Goal: Check status: Check status

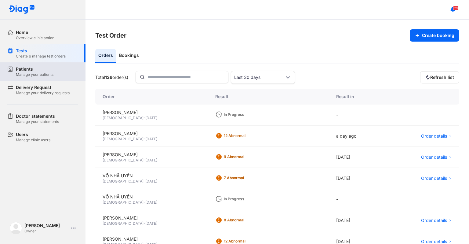
click at [35, 76] on div "Manage your patients" at bounding box center [35, 74] width 38 height 5
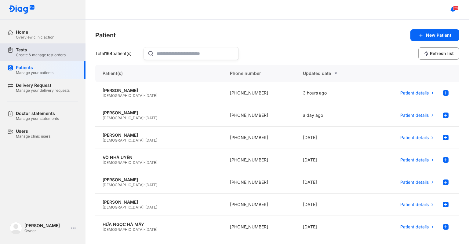
click at [35, 47] on div "Tests" at bounding box center [41, 49] width 50 height 5
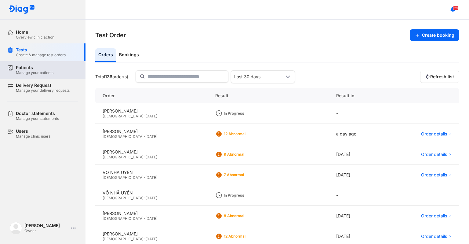
click at [24, 68] on div "Patients" at bounding box center [35, 67] width 38 height 5
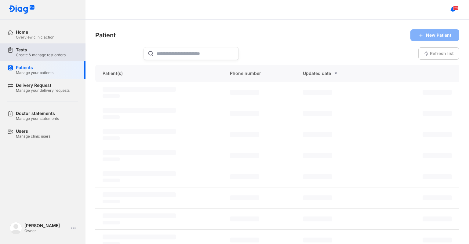
click at [21, 55] on div "Create & manage test orders" at bounding box center [41, 55] width 50 height 5
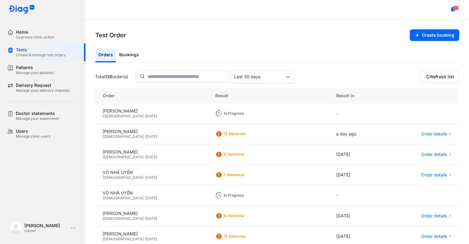
click at [170, 116] on div "[DEMOGRAPHIC_DATA] - [DATE]" at bounding box center [152, 116] width 98 height 5
click at [166, 112] on div "[PERSON_NAME]" at bounding box center [152, 110] width 98 height 5
drag, startPoint x: 246, startPoint y: 112, endPoint x: 220, endPoint y: 118, distance: 26.3
click at [245, 112] on div "In Progress" at bounding box center [248, 113] width 49 height 5
click at [144, 114] on span "-" at bounding box center [145, 116] width 2 height 5
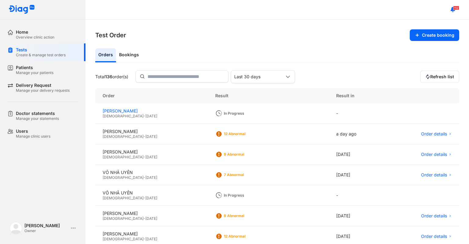
click at [181, 111] on div "[PERSON_NAME]" at bounding box center [152, 110] width 98 height 5
click at [111, 113] on div "[PERSON_NAME]" at bounding box center [152, 110] width 98 height 5
click at [119, 113] on div "[PERSON_NAME]" at bounding box center [152, 110] width 98 height 5
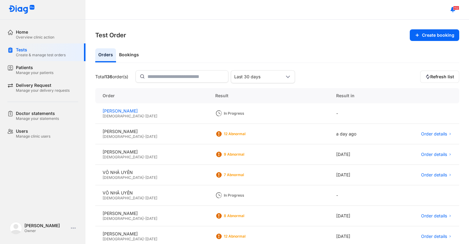
click at [132, 111] on div "[PERSON_NAME]" at bounding box center [152, 110] width 98 height 5
click at [145, 116] on span "[DATE]" at bounding box center [151, 116] width 12 height 5
click at [145, 114] on span "[DATE]" at bounding box center [151, 116] width 12 height 5
click at [110, 114] on span "[DEMOGRAPHIC_DATA]" at bounding box center [123, 116] width 41 height 5
click at [114, 108] on div "[PERSON_NAME]" at bounding box center [152, 110] width 98 height 5
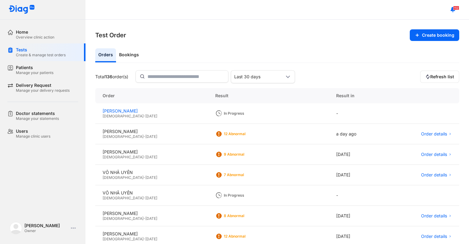
click at [114, 108] on div "[PERSON_NAME]" at bounding box center [152, 110] width 98 height 5
click at [222, 116] on icon at bounding box center [218, 113] width 7 height 7
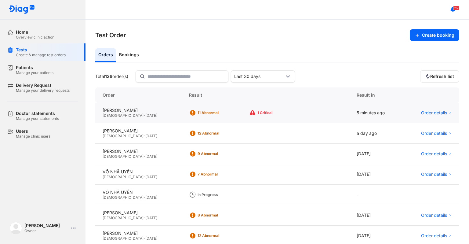
click at [188, 118] on div "11 Abnormal 1 Critical" at bounding box center [266, 113] width 168 height 20
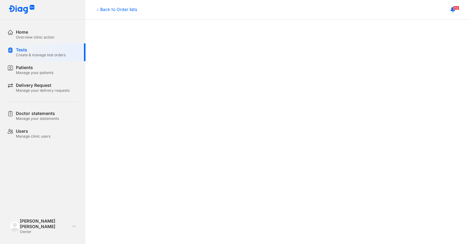
scroll to position [182, 0]
click at [461, 126] on div "Back to Order lists Order details Download result HUỲNH HIỂU MINH 05/08/2013 - …" at bounding box center [278, 132] width 384 height 224
